Goal: Task Accomplishment & Management: Use online tool/utility

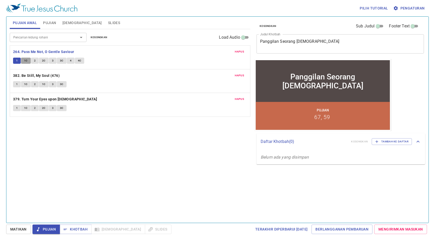
click at [25, 60] on span "1C" at bounding box center [26, 60] width 4 height 5
click at [36, 62] on button "2" at bounding box center [35, 61] width 8 height 6
click at [44, 62] on span "2C" at bounding box center [44, 60] width 4 height 5
click at [53, 60] on span "3" at bounding box center [53, 60] width 2 height 5
click at [60, 59] on span "3C" at bounding box center [62, 60] width 4 height 5
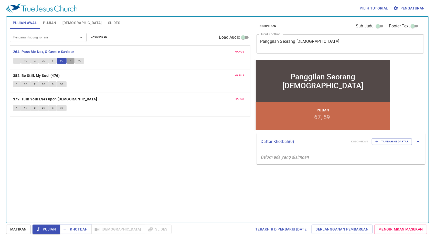
click at [70, 59] on span "4" at bounding box center [71, 60] width 2 height 5
click at [78, 60] on span "4C" at bounding box center [80, 60] width 4 height 5
click at [50, 75] on b "382. Be Still, My Soul (476)" at bounding box center [36, 76] width 47 height 6
click at [19, 83] on button "1" at bounding box center [17, 84] width 8 height 6
click at [26, 84] on span "1C" at bounding box center [26, 84] width 4 height 5
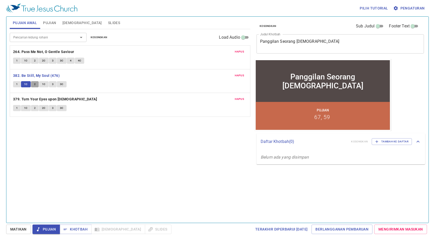
click at [35, 84] on span "2" at bounding box center [35, 84] width 2 height 5
click at [45, 83] on button "1C" at bounding box center [44, 84] width 10 height 6
click at [52, 85] on span "3" at bounding box center [53, 84] width 2 height 5
click at [411, 6] on span "Pengaturan" at bounding box center [410, 8] width 30 height 6
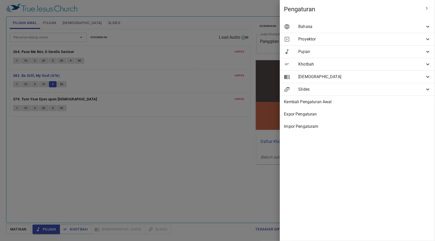
click at [349, 53] on span "Pujian" at bounding box center [362, 52] width 127 height 6
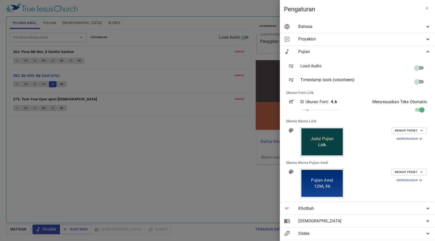
click at [410, 52] on span "Pujian" at bounding box center [362, 52] width 127 height 6
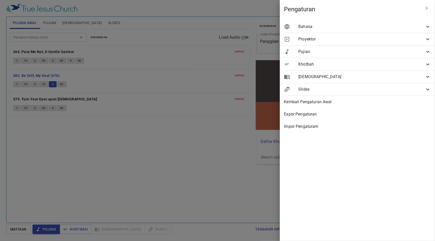
click at [152, 153] on div at bounding box center [217, 120] width 435 height 241
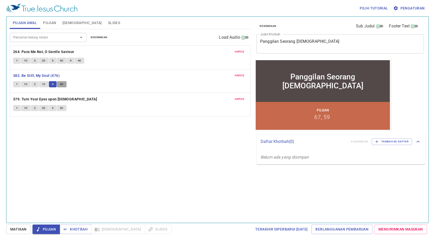
click at [61, 84] on span "3C" at bounding box center [62, 84] width 4 height 5
click at [53, 79] on div "Hapus 382. Be Still, My Soul (476) 1 1C 2 1C 3 3C" at bounding box center [130, 81] width 240 height 24
click at [54, 76] on b "382. Be Still, My Soul (476)" at bounding box center [36, 76] width 47 height 6
click at [55, 98] on b "379. Turn Your Eyes upon [DEMOGRAPHIC_DATA]" at bounding box center [55, 99] width 84 height 6
click at [18, 108] on button "1" at bounding box center [17, 108] width 8 height 6
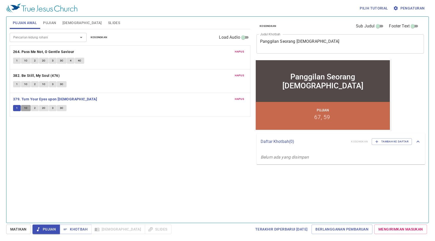
click at [27, 108] on span "1C" at bounding box center [26, 108] width 4 height 5
click at [35, 108] on button "2" at bounding box center [35, 108] width 8 height 6
click at [43, 108] on span "2C" at bounding box center [44, 108] width 4 height 5
click at [52, 106] on span "3" at bounding box center [53, 108] width 2 height 5
click at [60, 106] on span "3C" at bounding box center [62, 108] width 4 height 5
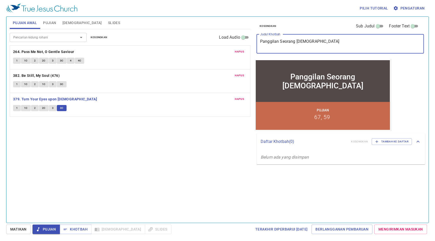
drag, startPoint x: 332, startPoint y: 45, endPoint x: 229, endPoint y: 48, distance: 103.1
click at [230, 48] on div "Pujian Awal Pujian Alkitab Slides Pencarian kidung rohani Pencarian kidung roha…" at bounding box center [218, 118] width 420 height 206
paste textarea "[DEMOGRAPHIC_DATA] Tuntunlah Aku"
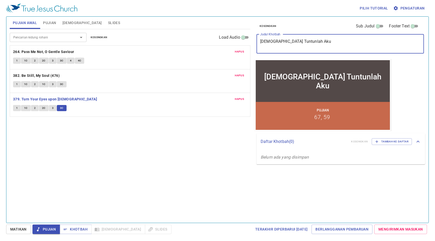
type textarea "[DEMOGRAPHIC_DATA] Tuntunlah Aku"
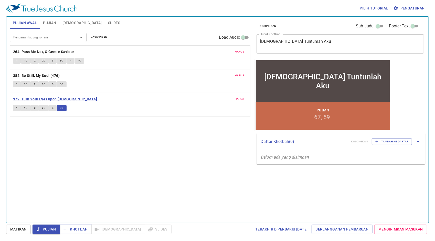
click at [64, 98] on b "379. Turn Your Eyes upon [DEMOGRAPHIC_DATA]" at bounding box center [55, 99] width 84 height 6
click at [48, 22] on span "Pujian" at bounding box center [49, 23] width 13 height 6
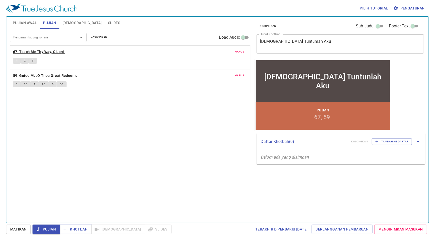
click at [21, 50] on b "67. Teach Me Thy Way, O Lord" at bounding box center [38, 52] width 51 height 6
click at [14, 60] on button "1" at bounding box center [17, 61] width 8 height 6
click at [26, 58] on button "2" at bounding box center [25, 61] width 8 height 6
click at [35, 59] on button "3" at bounding box center [33, 61] width 8 height 6
click at [54, 53] on b "67. Teach Me Thy Way, O Lord" at bounding box center [38, 52] width 51 height 6
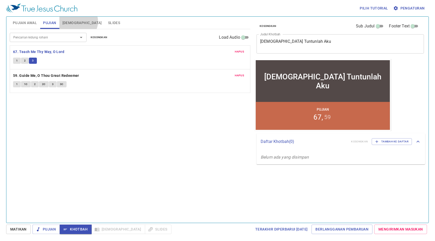
click at [78, 22] on button "[DEMOGRAPHIC_DATA]" at bounding box center [82, 23] width 46 height 12
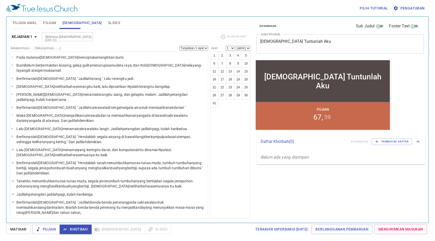
click at [68, 34] on input "Referensi [DEMOGRAPHIC_DATA] (Ctrl +/)" at bounding box center [63, 37] width 40 height 6
type input "maz 86"
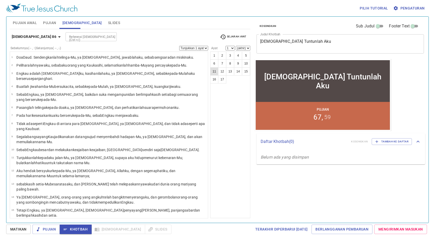
click at [215, 71] on button "11" at bounding box center [214, 71] width 8 height 8
select select "11"
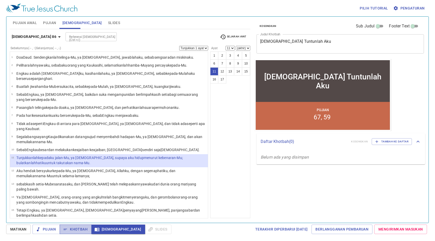
click at [79, 228] on span "Khotbah" at bounding box center [76, 229] width 24 height 6
click at [80, 34] on input "Referensi [DEMOGRAPHIC_DATA] (Ctrl +/)" at bounding box center [87, 37] width 40 height 6
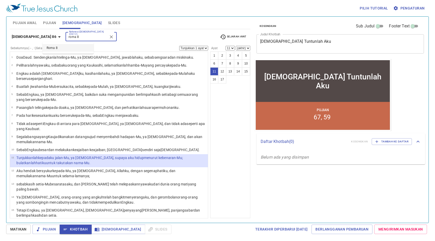
type input "roma 8"
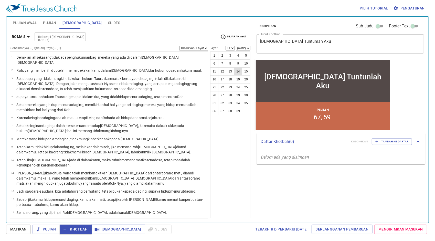
drag, startPoint x: 238, startPoint y: 68, endPoint x: 234, endPoint y: 69, distance: 3.4
click at [238, 68] on button "14" at bounding box center [238, 71] width 8 height 8
select select "14"
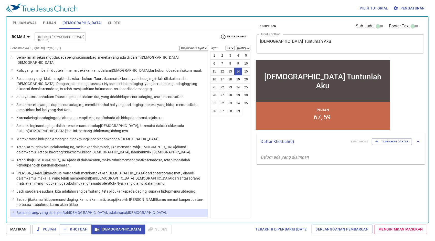
click at [79, 228] on span "Khotbah" at bounding box center [76, 229] width 24 height 6
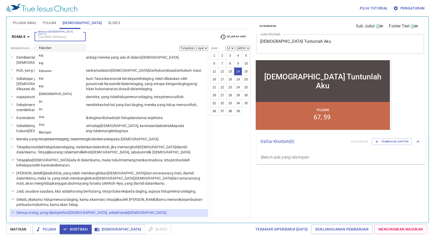
click at [51, 39] on input "Referensi [DEMOGRAPHIC_DATA] (Ctrl +/)" at bounding box center [56, 37] width 40 height 6
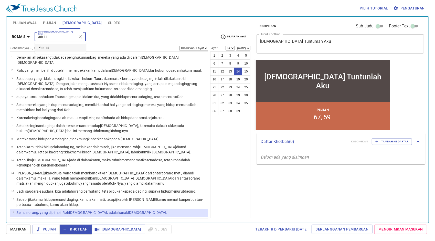
type input "yoh 14"
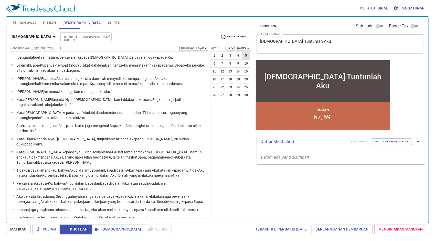
click at [249, 54] on button "5" at bounding box center [246, 56] width 8 height 8
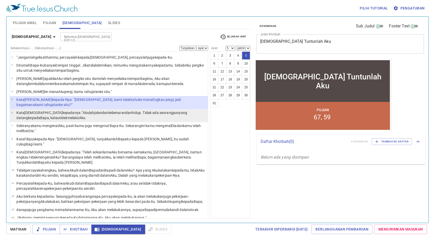
click at [85, 110] on p "Kata Yesus kepadanya : "Akulah jalan dan kebenaran dan hidup . Tidak ada seoran…" at bounding box center [111, 115] width 190 height 10
select select "6"
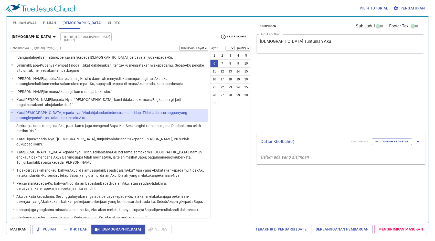
select select "6"
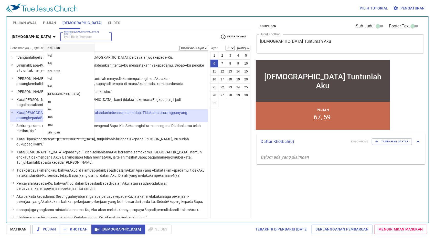
click at [62, 38] on input "Referensi [DEMOGRAPHIC_DATA] (Ctrl +/)" at bounding box center [82, 37] width 40 height 6
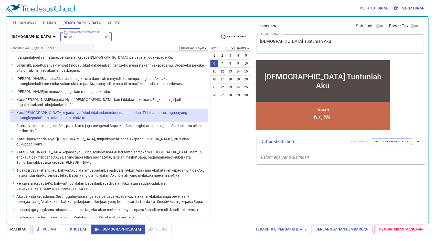
type input "kej 12"
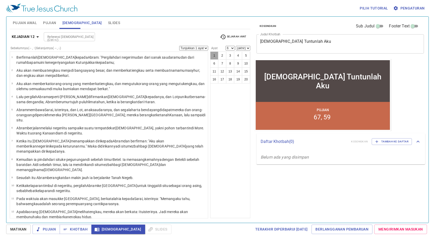
click at [212, 55] on button "1" at bounding box center [214, 56] width 8 height 8
select select "1"
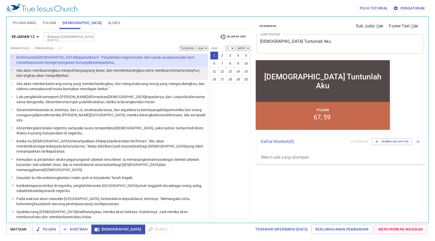
click at [88, 73] on p "Aku akan membuat engkau menjadi bangsa yang besar , dan memberkati engkau serta…" at bounding box center [111, 73] width 190 height 10
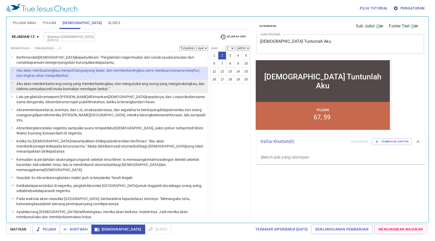
click at [96, 87] on wh127 "akan mendapat berkat ."" at bounding box center [90, 89] width 39 height 4
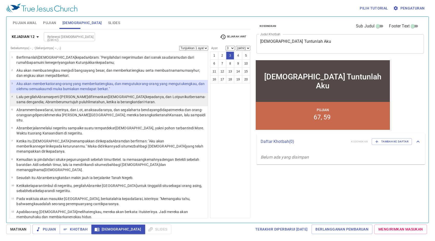
click at [102, 99] on p "Lalu pergilah Abram seperti yang difirmankan TUHAN kepadanya , dan Lotpun ikut …" at bounding box center [111, 99] width 190 height 10
select select "4"
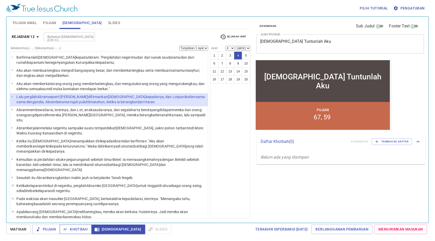
click at [79, 228] on span "Khotbah" at bounding box center [76, 229] width 24 height 6
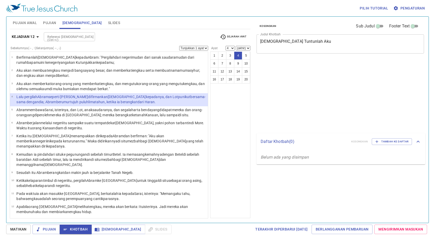
select select "4"
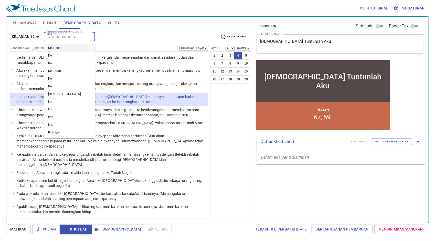
click at [60, 38] on input "Referensi [DEMOGRAPHIC_DATA] (Ctrl +/)" at bounding box center [65, 37] width 40 height 6
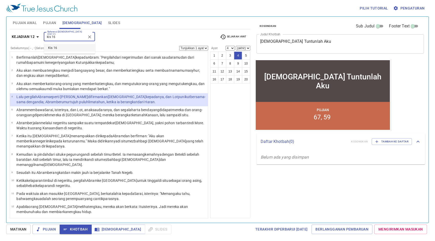
type input "kis 16"
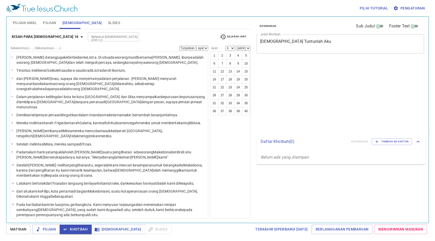
select select "4"
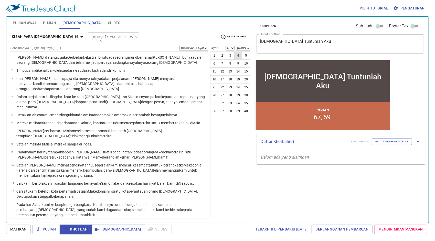
click at [237, 56] on button "4" at bounding box center [238, 56] width 8 height 8
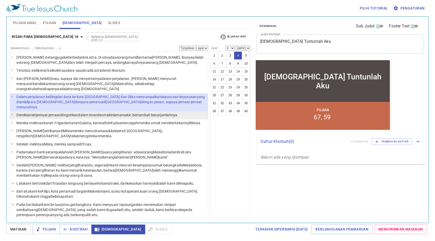
click at [100, 113] on wg4732 "dalam iman dan makin lama makin bertambah besar jumlahnya ." at bounding box center [128, 115] width 100 height 4
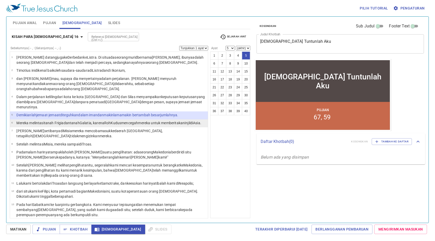
click at [102, 121] on wg1054 ", karena Roh Kudus mencegah mereka untuk memberitakan Injil di Asia ." at bounding box center [146, 123] width 110 height 4
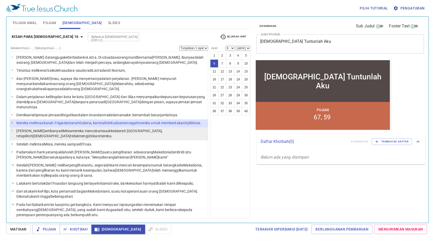
click at [108, 129] on wg1519 "daerah Bitinia , tetapi Roh Yesus tidak mengizinkan mereka ." at bounding box center [89, 133] width 146 height 9
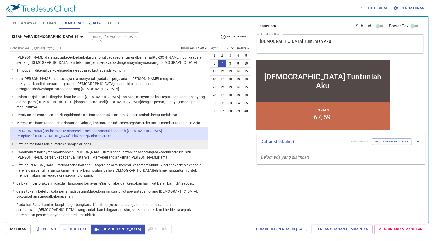
scroll to position [26, 0]
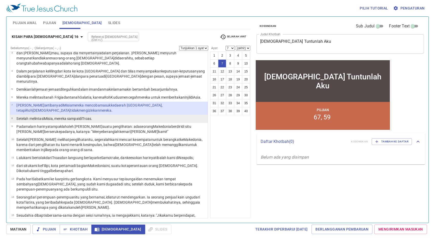
click at [110, 115] on li "8 Setelah melintasi Misia , mereka sampai di Troas ." at bounding box center [109, 119] width 198 height 8
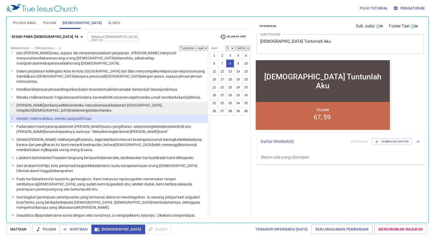
click at [113, 103] on wg1519 "daerah Bitinia , tetapi Roh Yesus tidak mengizinkan mereka ." at bounding box center [89, 107] width 146 height 9
select select "7"
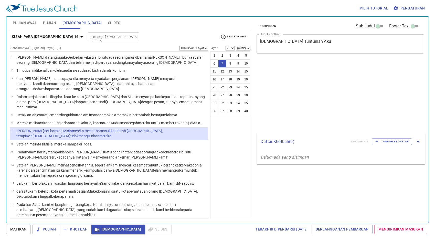
select select "7"
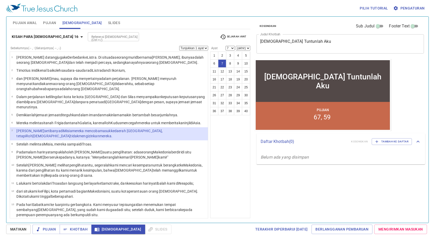
scroll to position [26, 0]
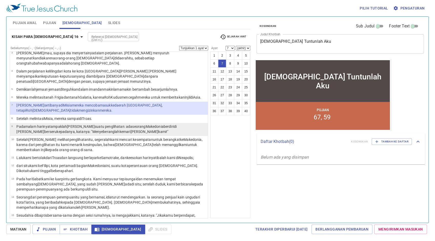
click at [123, 130] on wg1519 "mari dan tolonglah kami !"" at bounding box center [145, 132] width 45 height 4
select select "9"
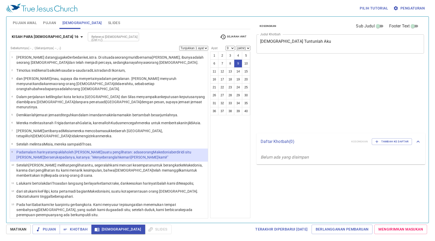
select select "9"
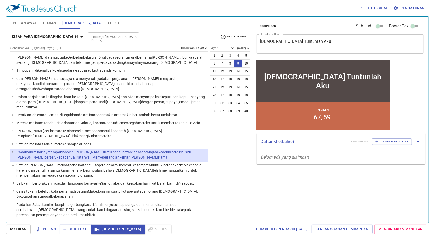
scroll to position [26, 0]
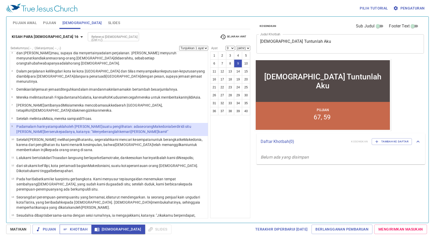
click at [75, 228] on span "Khotbah" at bounding box center [76, 229] width 24 height 6
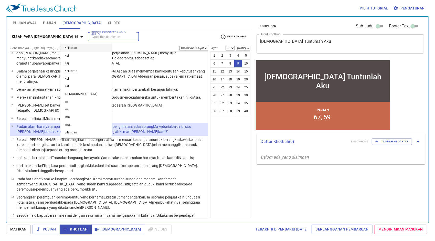
click at [96, 39] on input "Referensi [DEMOGRAPHIC_DATA] (Ctrl +/)" at bounding box center [109, 37] width 40 height 6
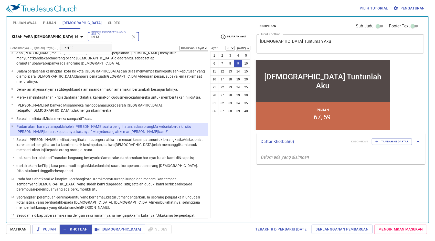
type input "kel 13"
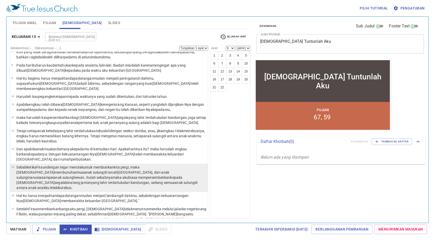
scroll to position [128, 0]
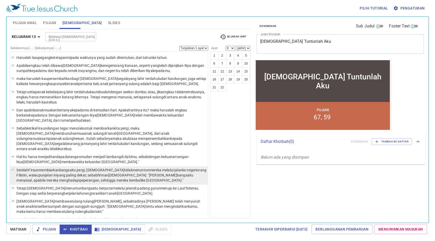
click at [53, 173] on td "Setelah Firaun membiarkan bangsa itu pergi , Allah tidak menuntun mereka melalu…" at bounding box center [111, 176] width 190 height 16
select select "17"
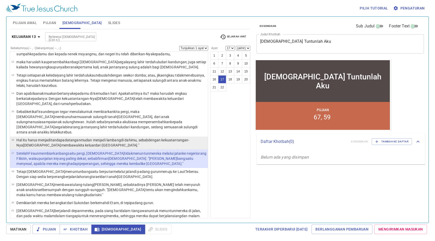
scroll to position [146, 0]
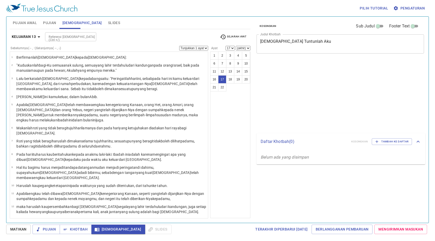
select select "17"
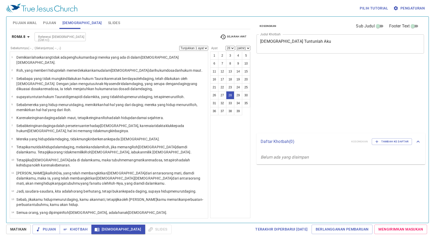
select select "28"
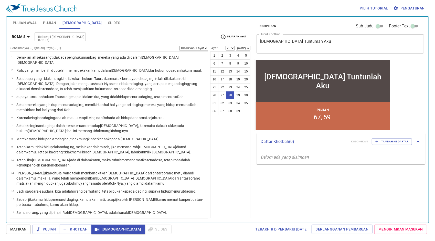
scroll to position [243, 0]
